Goal: Task Accomplishment & Management: Manage account settings

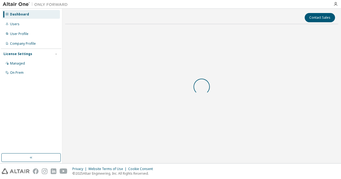
click at [132, 108] on div at bounding box center [201, 86] width 273 height 116
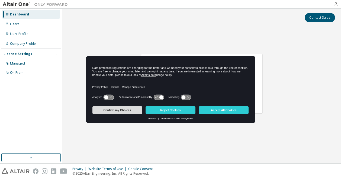
click at [123, 111] on button "Confirm my Choices" at bounding box center [118, 110] width 50 height 8
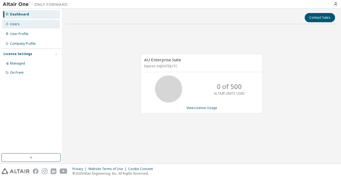
click at [14, 26] on div "Users" at bounding box center [31, 24] width 58 height 9
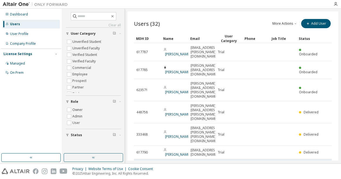
scroll to position [47, 0]
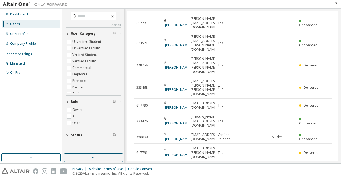
click at [316, 178] on icon "button" at bounding box center [318, 181] width 7 height 7
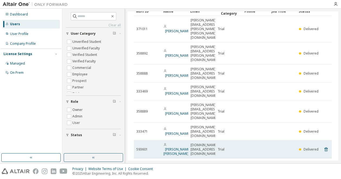
scroll to position [43, 0]
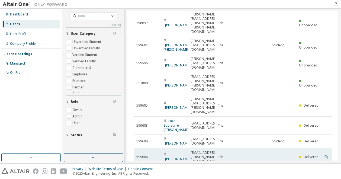
scroll to position [51, 0]
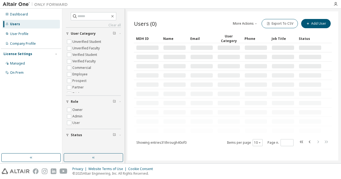
scroll to position [0, 0]
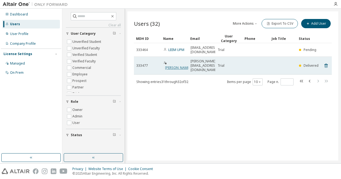
click at [168, 65] on link "[PERSON_NAME]" at bounding box center [177, 67] width 25 height 5
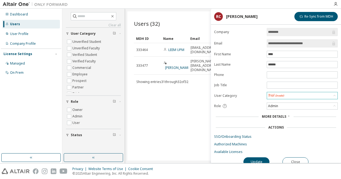
scroll to position [4, 0]
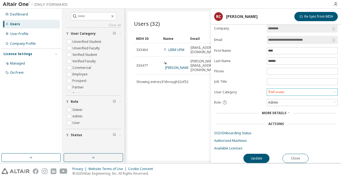
click at [295, 91] on div "Trial (Invalid)" at bounding box center [302, 92] width 71 height 7
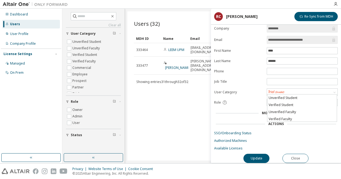
click at [193, 98] on div "Users (32) More Actions Import From CSV Export To CSV Add User Clear Load Save …" at bounding box center [232, 85] width 211 height 149
click at [298, 154] on button "Close" at bounding box center [296, 158] width 26 height 9
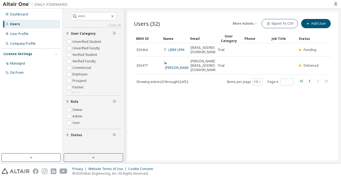
click at [300, 78] on icon "button" at bounding box center [302, 81] width 7 height 7
type input "*"
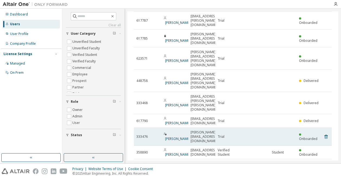
scroll to position [31, 0]
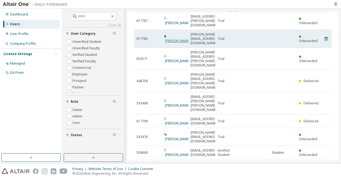
click at [173, 39] on link "[PERSON_NAME]" at bounding box center [177, 41] width 25 height 5
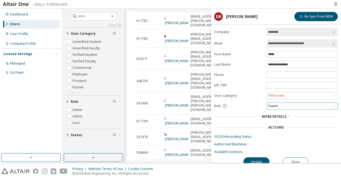
click at [281, 104] on div "Owner" at bounding box center [302, 106] width 71 height 7
click at [277, 96] on div "Trial (Invalid)" at bounding box center [276, 95] width 16 height 5
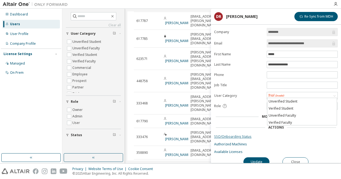
click at [222, 137] on link "SSO/Onboarding Status" at bounding box center [276, 137] width 124 height 4
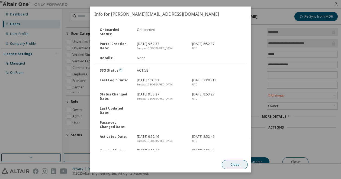
click at [229, 167] on button "Close" at bounding box center [235, 164] width 26 height 9
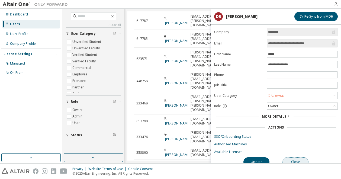
click at [291, 159] on button "Close" at bounding box center [296, 161] width 26 height 9
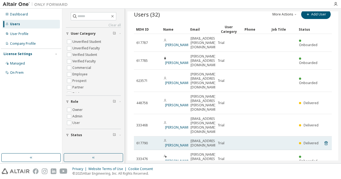
scroll to position [47, 0]
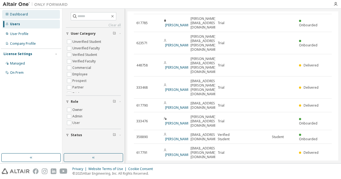
click at [22, 14] on div "Dashboard" at bounding box center [19, 14] width 18 height 4
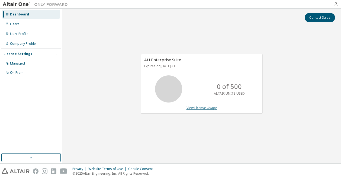
click at [208, 109] on link "View License Usage" at bounding box center [202, 108] width 31 height 5
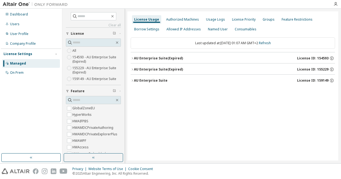
click at [35, 65] on div "Managed" at bounding box center [31, 63] width 58 height 9
click at [95, 79] on label "159149 - AU Enterprise Suite" at bounding box center [94, 79] width 45 height 7
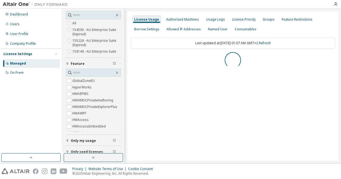
scroll to position [28, 0]
click at [132, 55] on button "AU Enterprise Suite License ID: 159149" at bounding box center [233, 58] width 205 height 12
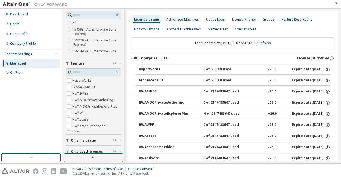
click at [134, 59] on div "AU Enterprise Suite" at bounding box center [151, 58] width 34 height 4
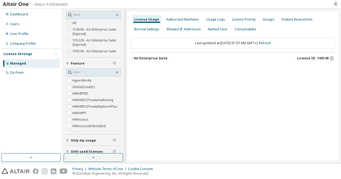
click at [134, 59] on div "AU Enterprise Suite" at bounding box center [151, 58] width 34 height 4
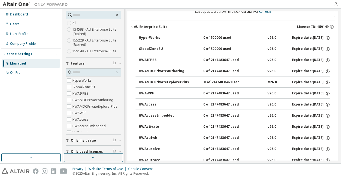
scroll to position [0, 0]
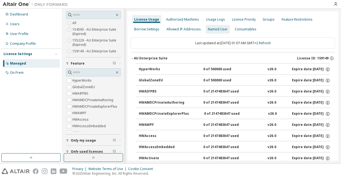
click at [212, 32] on div "Named User" at bounding box center [218, 29] width 24 height 9
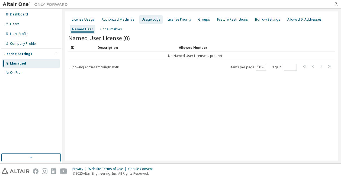
click at [147, 21] on div "Usage Logs" at bounding box center [151, 19] width 19 height 4
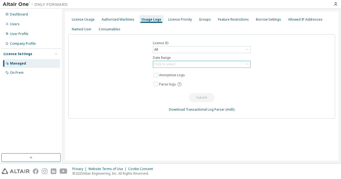
click at [167, 63] on div "Click to select" at bounding box center [164, 64] width 21 height 4
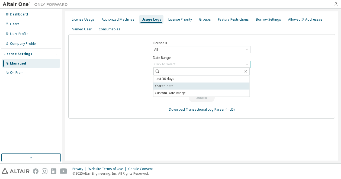
click at [182, 83] on li "Year to date" at bounding box center [202, 85] width 96 height 7
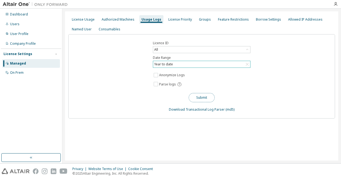
click at [203, 96] on button "Submit" at bounding box center [202, 97] width 26 height 9
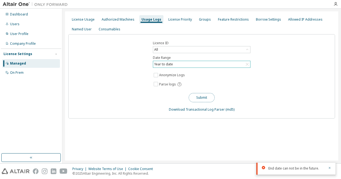
click at [207, 97] on button "Submit" at bounding box center [202, 97] width 26 height 9
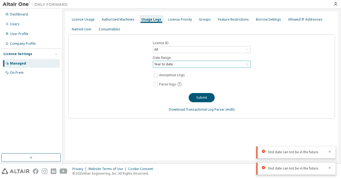
click at [166, 61] on div "Year to date" at bounding box center [164, 64] width 20 height 6
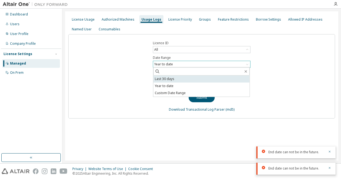
click at [167, 81] on li "Last 30 days" at bounding box center [202, 78] width 96 height 7
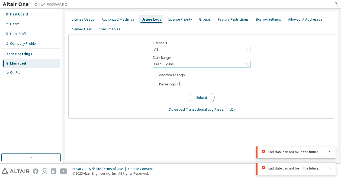
click at [193, 95] on button "Submit" at bounding box center [202, 97] width 26 height 9
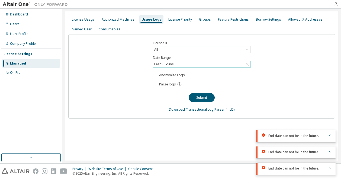
click at [179, 64] on div "Last 30 days" at bounding box center [201, 64] width 97 height 7
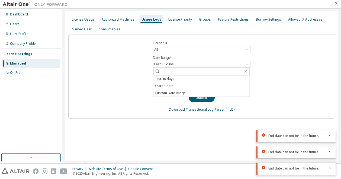
click at [135, 55] on div "Licence ID All Date Range Last 30 days Last 30 days Year to date Custom Date Ra…" at bounding box center [201, 76] width 267 height 84
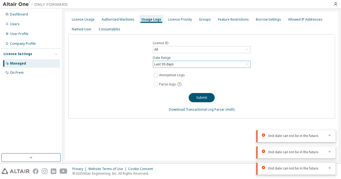
click at [165, 65] on div "Last 30 days" at bounding box center [164, 64] width 21 height 6
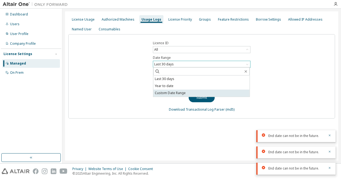
click at [168, 91] on li "Custom Date Range" at bounding box center [202, 93] width 96 height 7
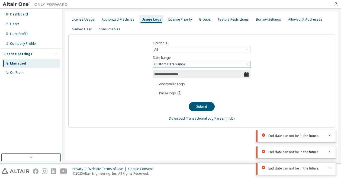
click at [204, 72] on input "**********" at bounding box center [199, 74] width 90 height 5
select select "*"
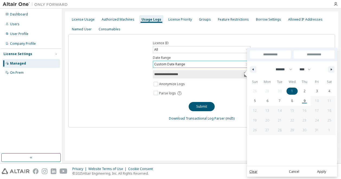
click at [294, 91] on span "1" at bounding box center [292, 91] width 12 height 7
type input "*"
type input "**********"
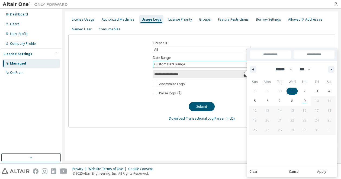
click at [309, 55] on input "**********" at bounding box center [314, 54] width 41 height 8
click at [303, 97] on span "9" at bounding box center [304, 100] width 12 height 7
type input "*"
type input "**********"
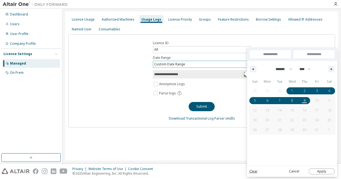
click at [317, 171] on button "Apply" at bounding box center [322, 171] width 26 height 6
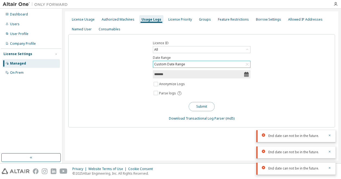
click at [205, 104] on button "Submit" at bounding box center [202, 106] width 26 height 9
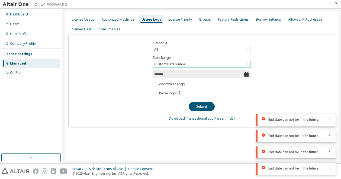
click at [246, 73] on icon at bounding box center [246, 74] width 4 height 5
click at [192, 78] on span "*******" at bounding box center [202, 74] width 98 height 8
click at [197, 75] on input "*******" at bounding box center [199, 74] width 90 height 5
select select "*"
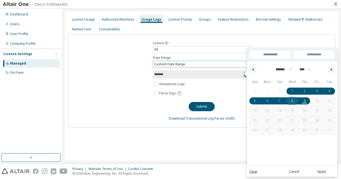
click at [296, 98] on span "8" at bounding box center [292, 100] width 12 height 7
type input "*"
type input "**********"
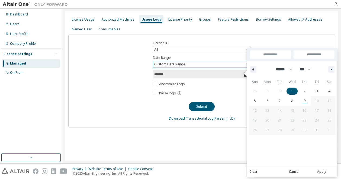
click at [287, 92] on span "1" at bounding box center [292, 91] width 12 height 7
type input "**********"
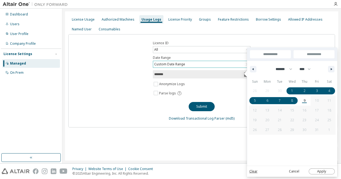
click at [323, 171] on button "Apply" at bounding box center [322, 171] width 26 height 6
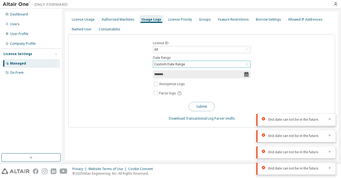
click at [205, 108] on button "Submit" at bounding box center [202, 106] width 26 height 9
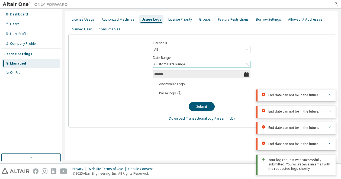
click at [330, 96] on icon "button" at bounding box center [329, 94] width 3 height 3
click at [330, 96] on body "Dashboard Users User Profile Company Profile License Settings Managed On Prem L…" at bounding box center [170, 89] width 341 height 179
click at [331, 111] on icon "button" at bounding box center [329, 110] width 3 height 3
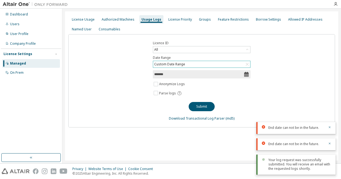
click at [329, 125] on div "End date can not be in the future." at bounding box center [296, 128] width 79 height 12
click at [330, 129] on icon "button" at bounding box center [329, 127] width 3 height 3
click at [330, 142] on icon "button" at bounding box center [329, 143] width 3 height 3
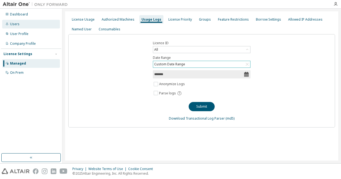
click at [19, 25] on div "Users" at bounding box center [31, 24] width 58 height 9
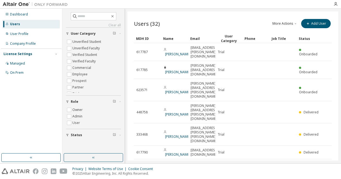
click at [119, 24] on link "Clear all" at bounding box center [93, 25] width 55 height 4
click at [279, 24] on button "More Actions" at bounding box center [285, 23] width 26 height 9
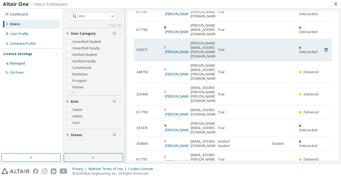
scroll to position [47, 0]
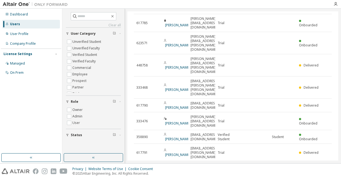
click at [317, 178] on icon "button" at bounding box center [318, 181] width 7 height 7
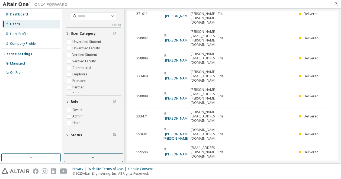
type input "*"
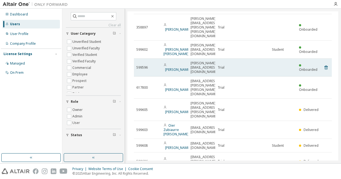
scroll to position [0, 0]
